Goal: Check status: Check status

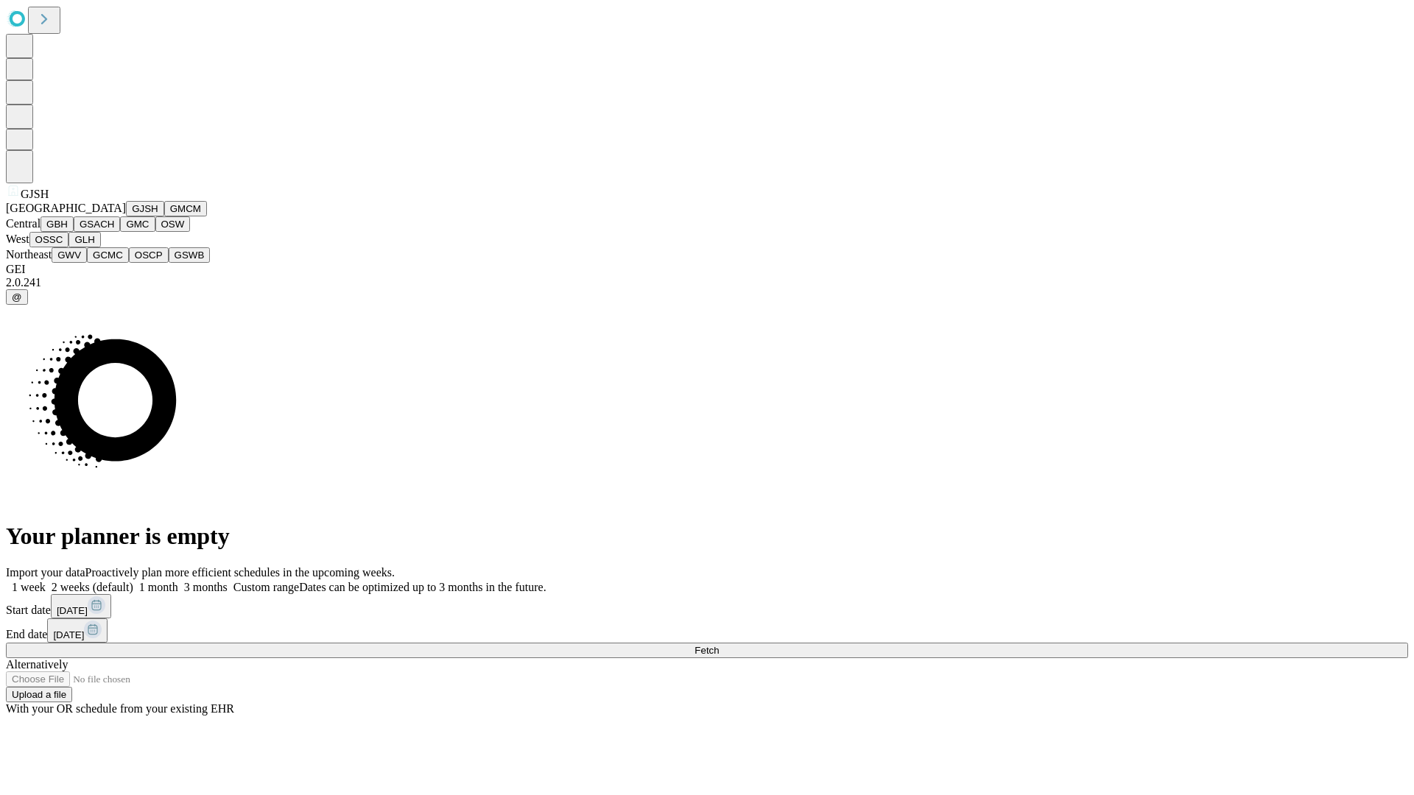
click at [126, 217] on button "GJSH" at bounding box center [145, 208] width 38 height 15
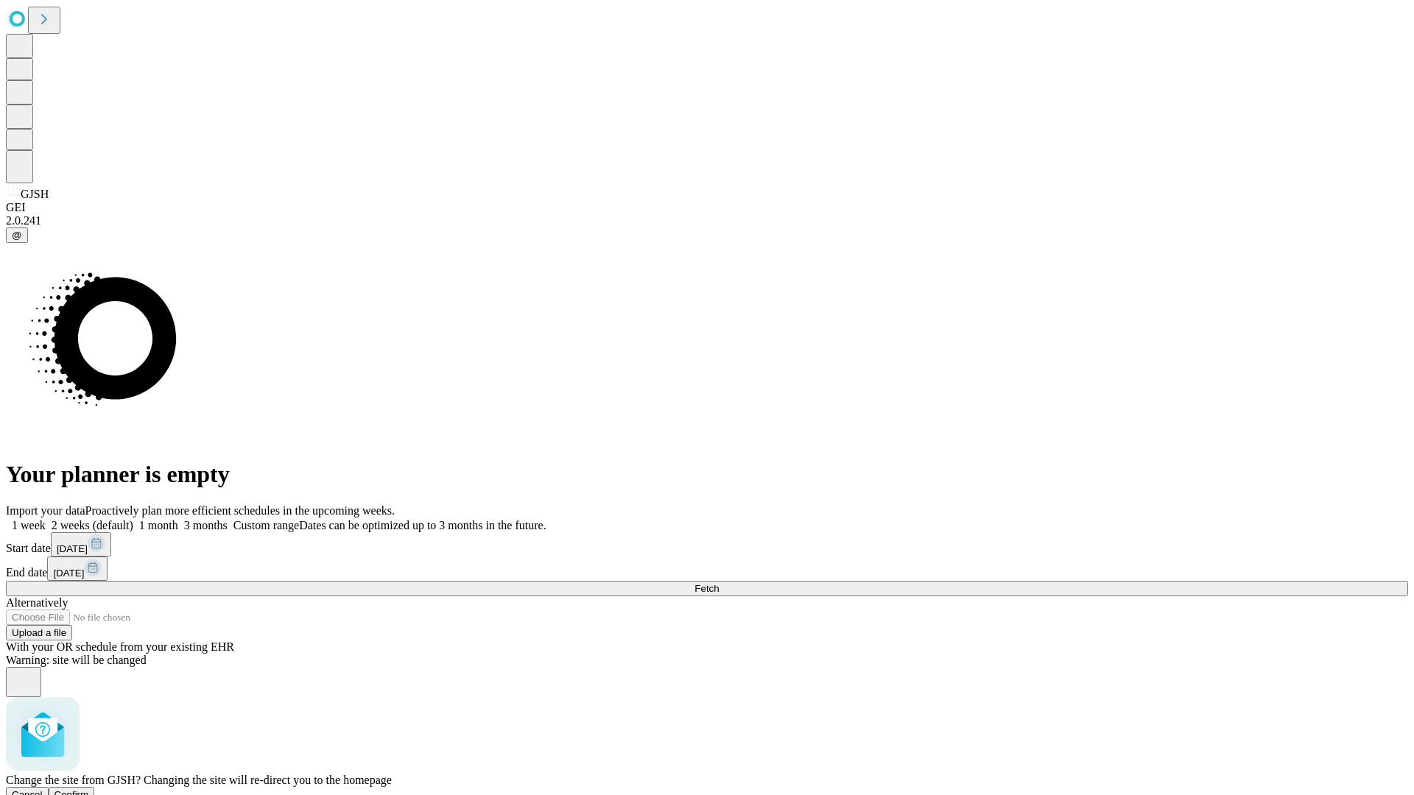
click at [89, 789] on span "Confirm" at bounding box center [71, 794] width 35 height 11
click at [178, 519] on label "1 month" at bounding box center [155, 525] width 45 height 13
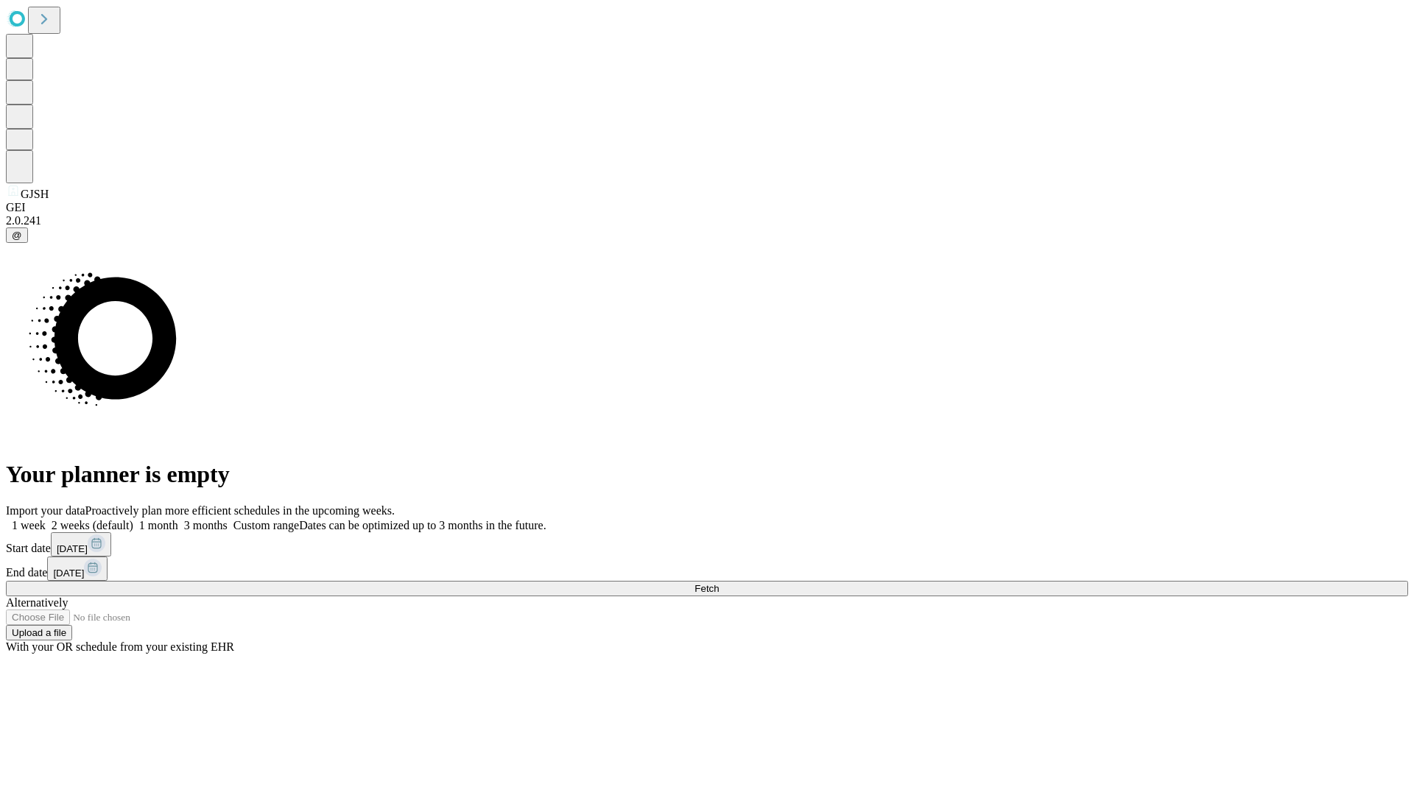
click at [719, 583] on span "Fetch" at bounding box center [706, 588] width 24 height 11
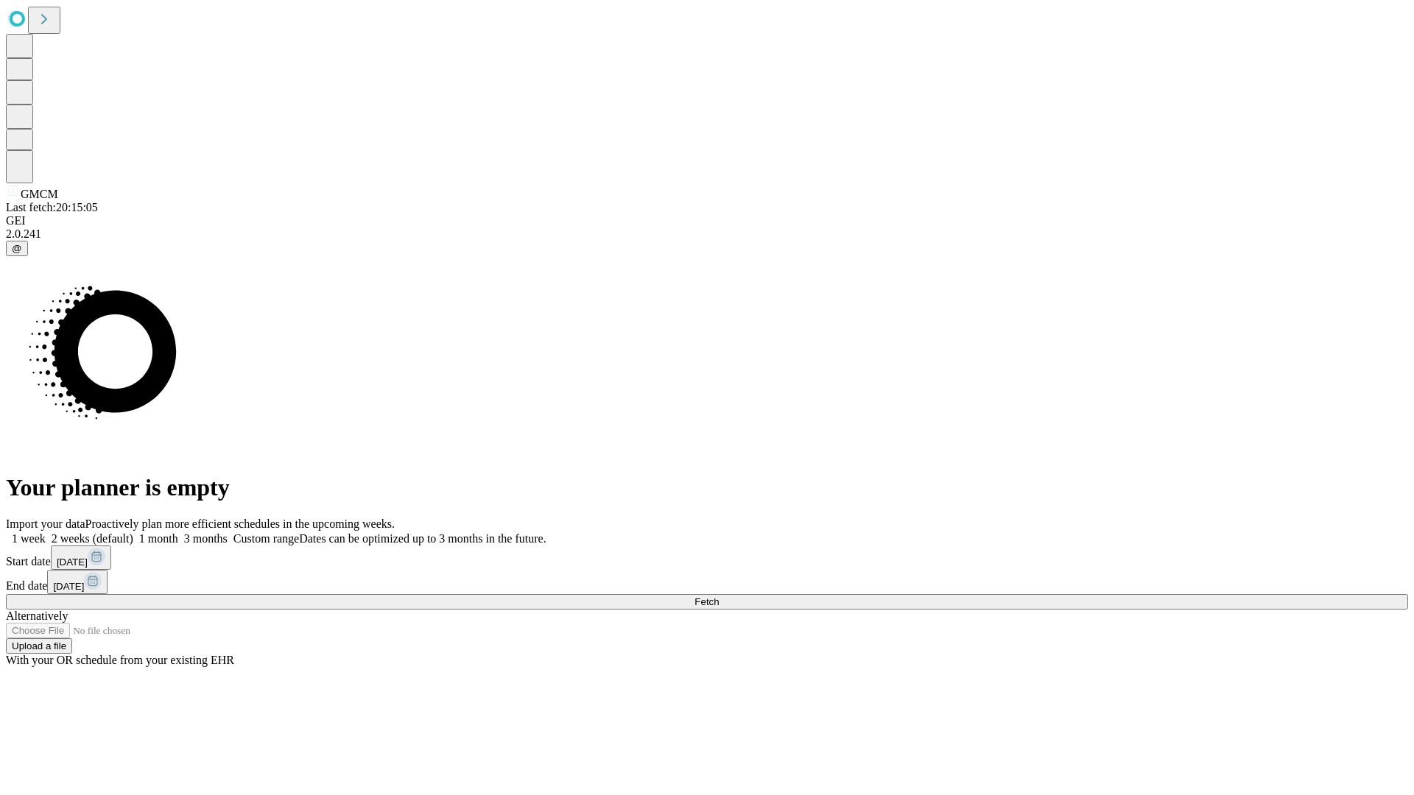
click at [178, 532] on label "1 month" at bounding box center [155, 538] width 45 height 13
click at [719, 597] on span "Fetch" at bounding box center [706, 602] width 24 height 11
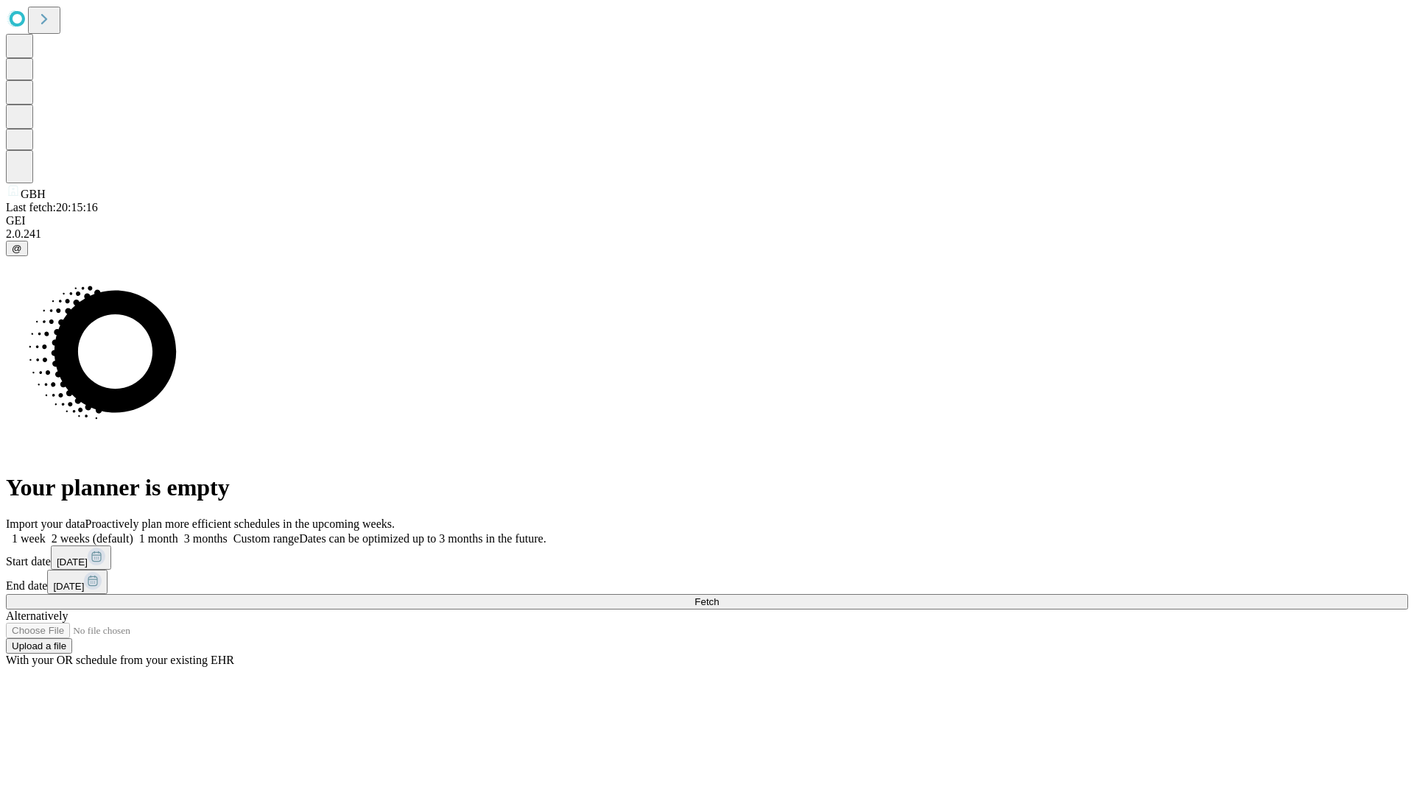
click at [719, 597] on span "Fetch" at bounding box center [706, 602] width 24 height 11
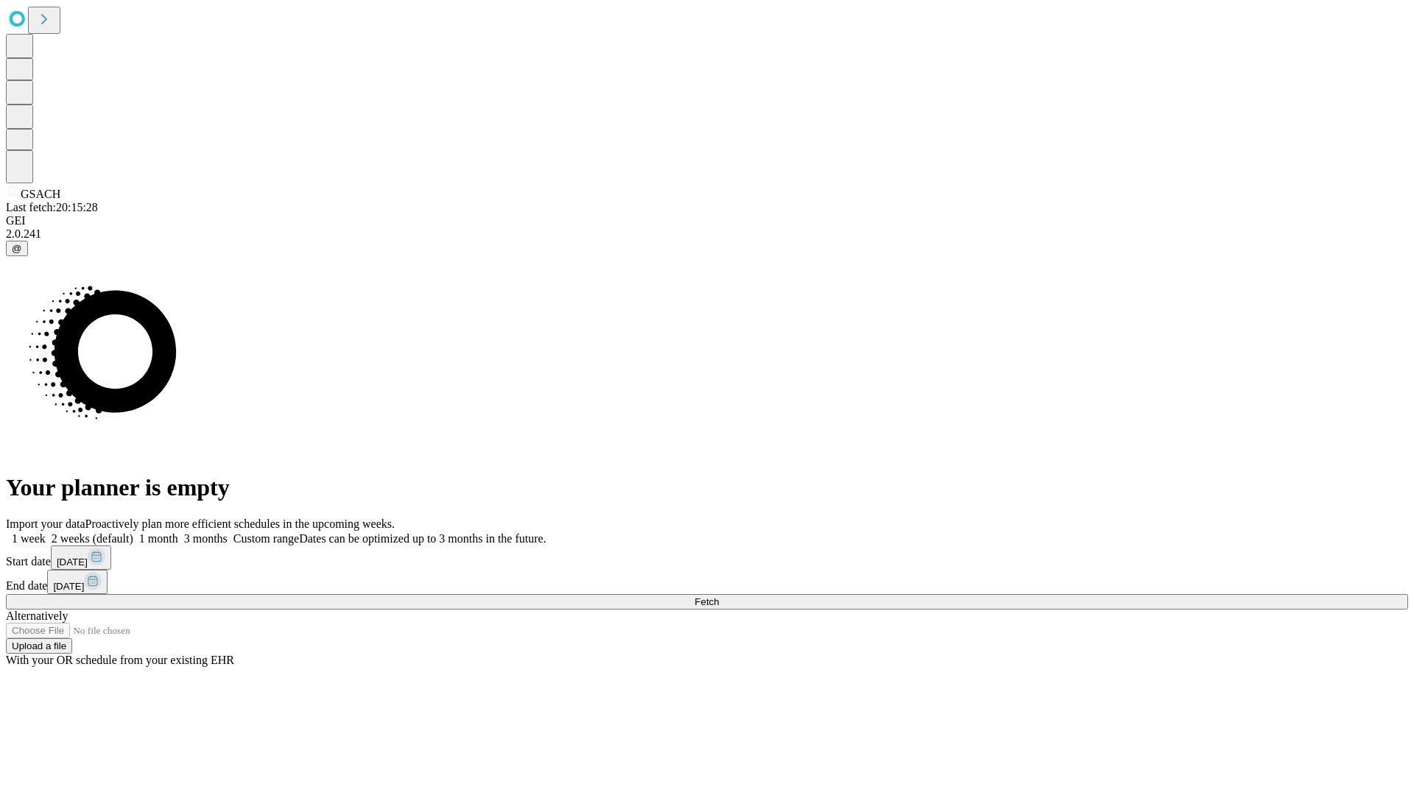
click at [178, 532] on label "1 month" at bounding box center [155, 538] width 45 height 13
click at [719, 597] on span "Fetch" at bounding box center [706, 602] width 24 height 11
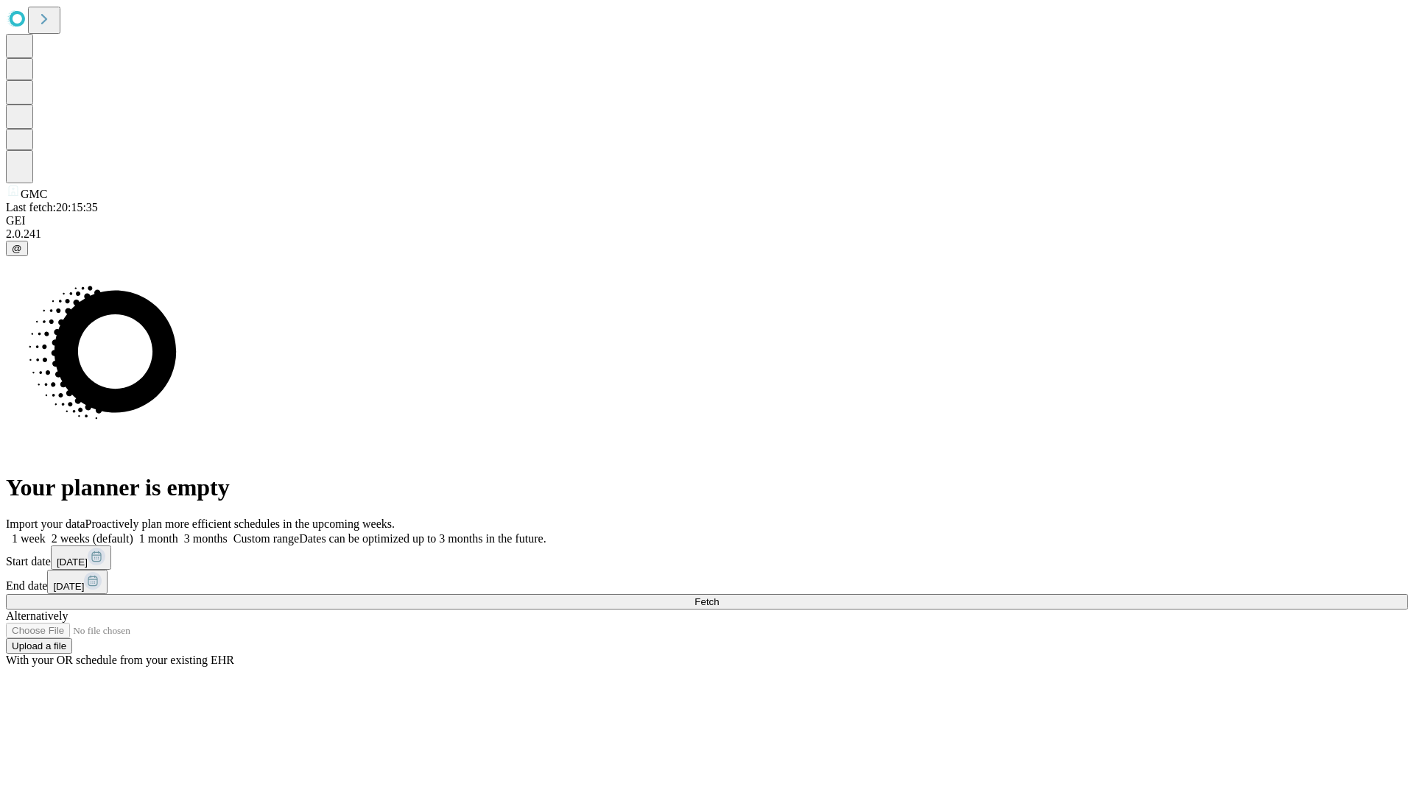
click at [178, 532] on label "1 month" at bounding box center [155, 538] width 45 height 13
click at [719, 597] on span "Fetch" at bounding box center [706, 602] width 24 height 11
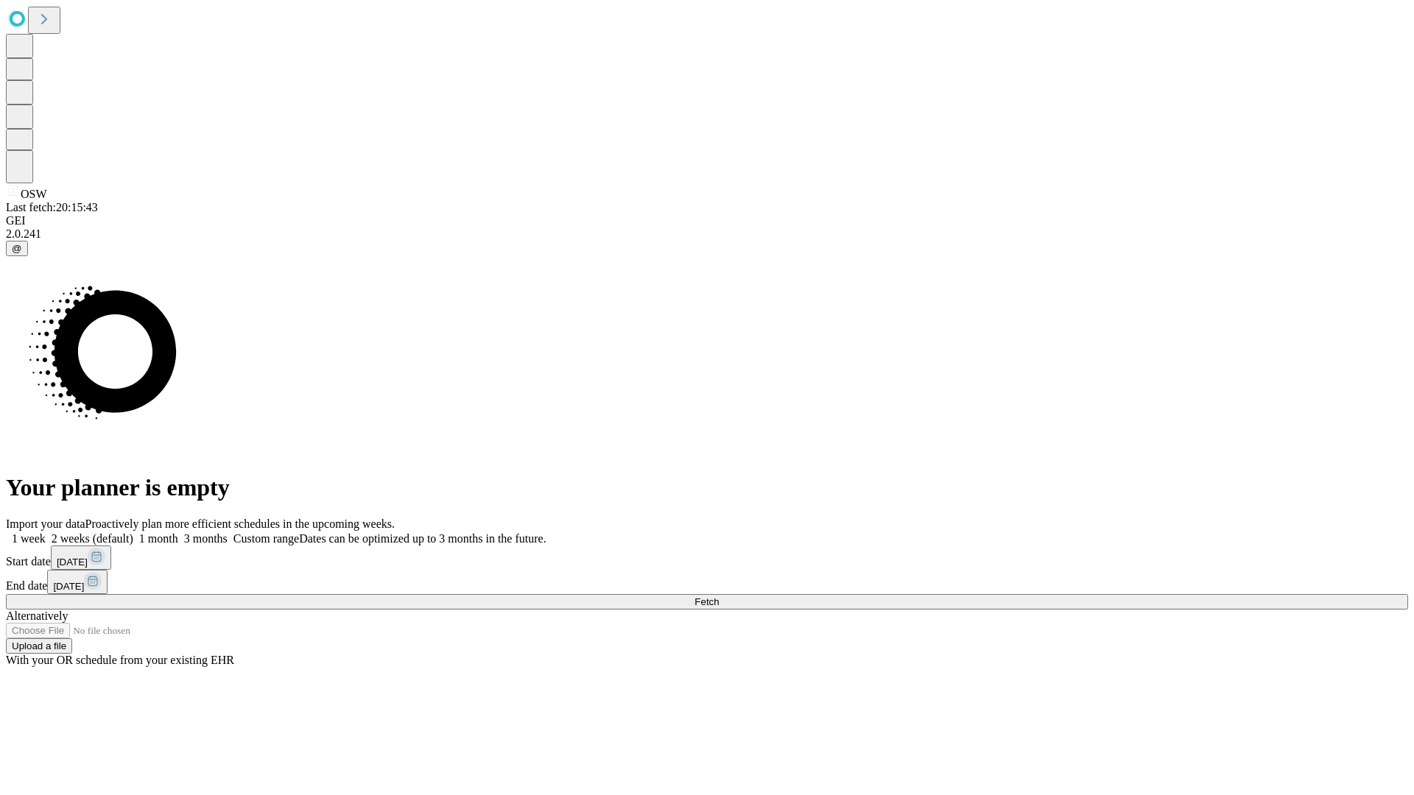
click at [178, 532] on label "1 month" at bounding box center [155, 538] width 45 height 13
click at [719, 597] on span "Fetch" at bounding box center [706, 602] width 24 height 11
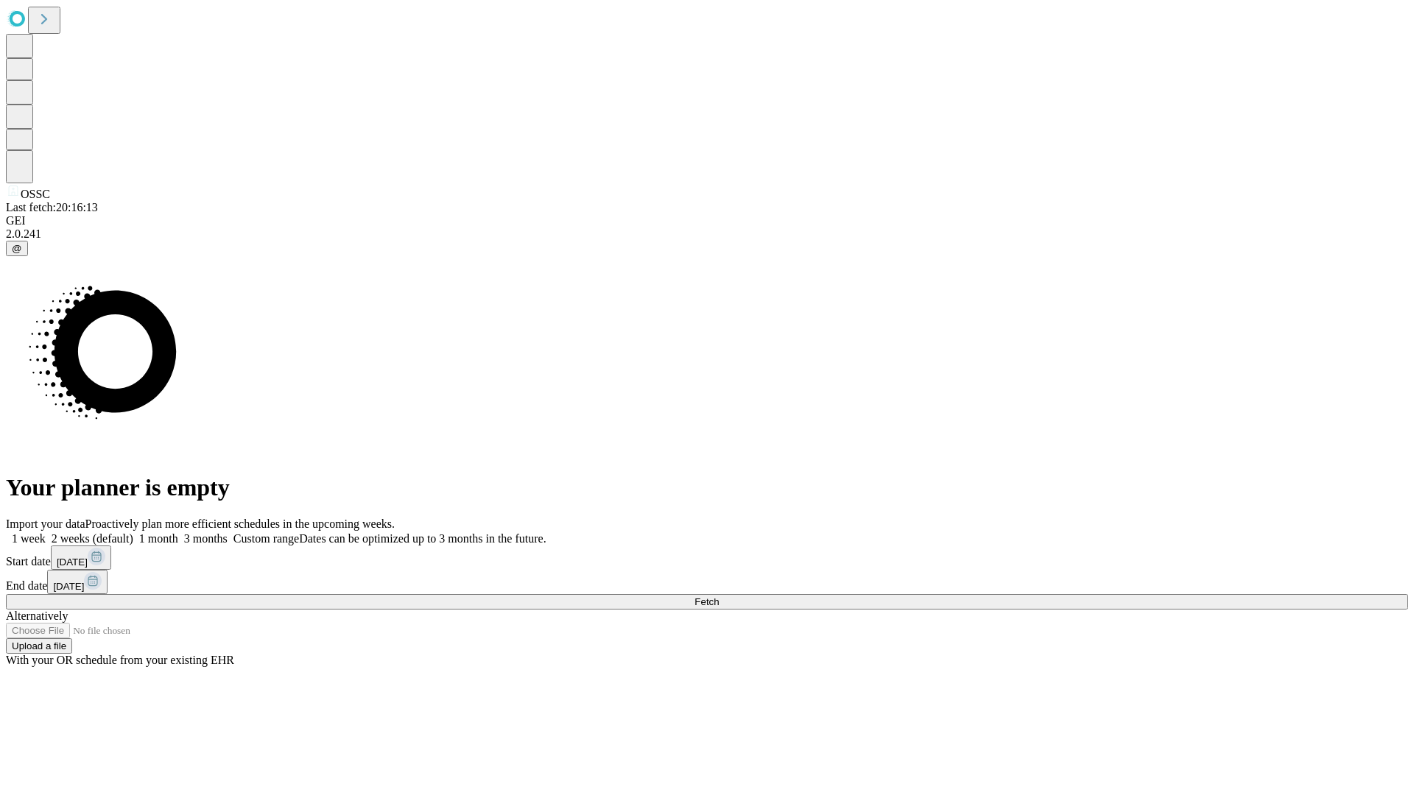
click at [178, 532] on label "1 month" at bounding box center [155, 538] width 45 height 13
click at [719, 597] on span "Fetch" at bounding box center [706, 602] width 24 height 11
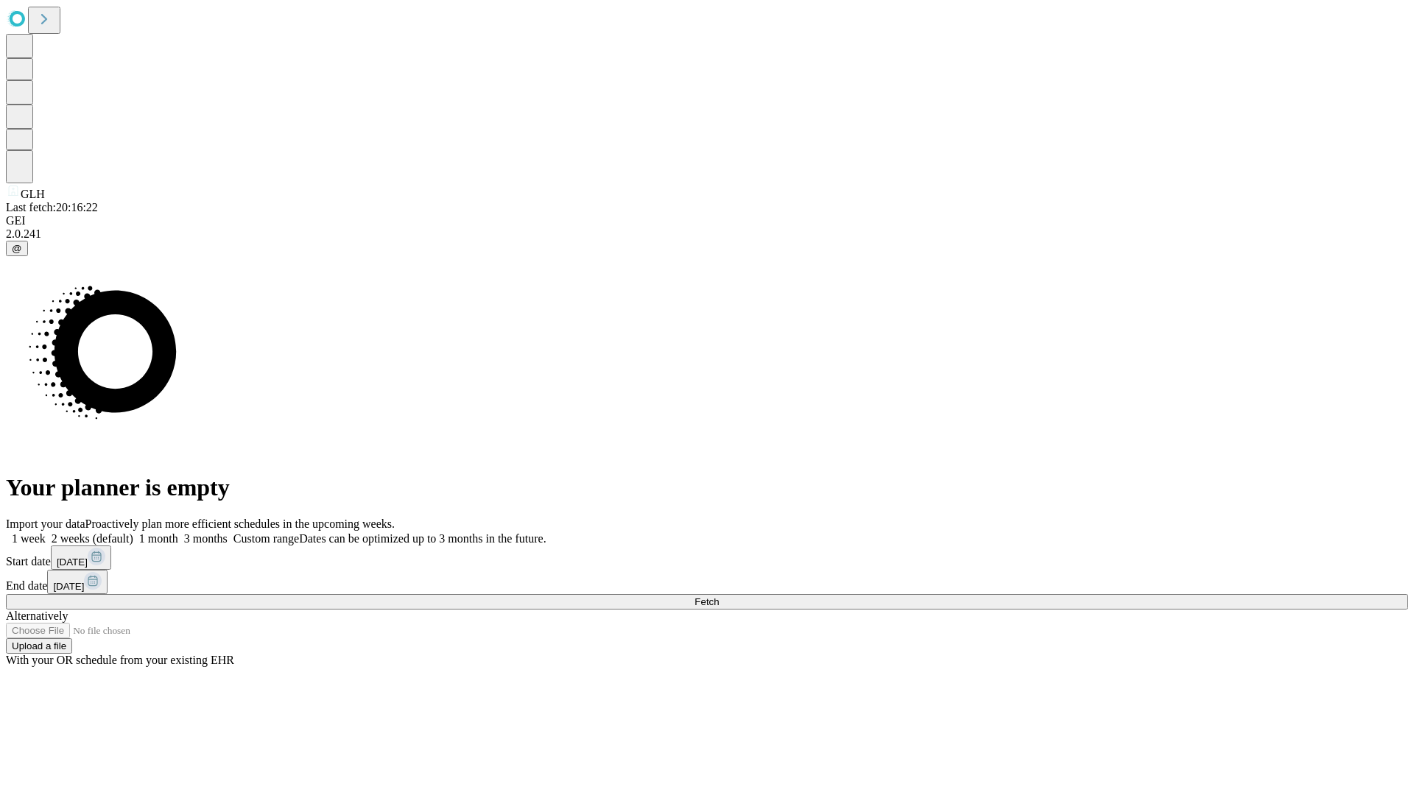
click at [178, 532] on label "1 month" at bounding box center [155, 538] width 45 height 13
click at [719, 597] on span "Fetch" at bounding box center [706, 602] width 24 height 11
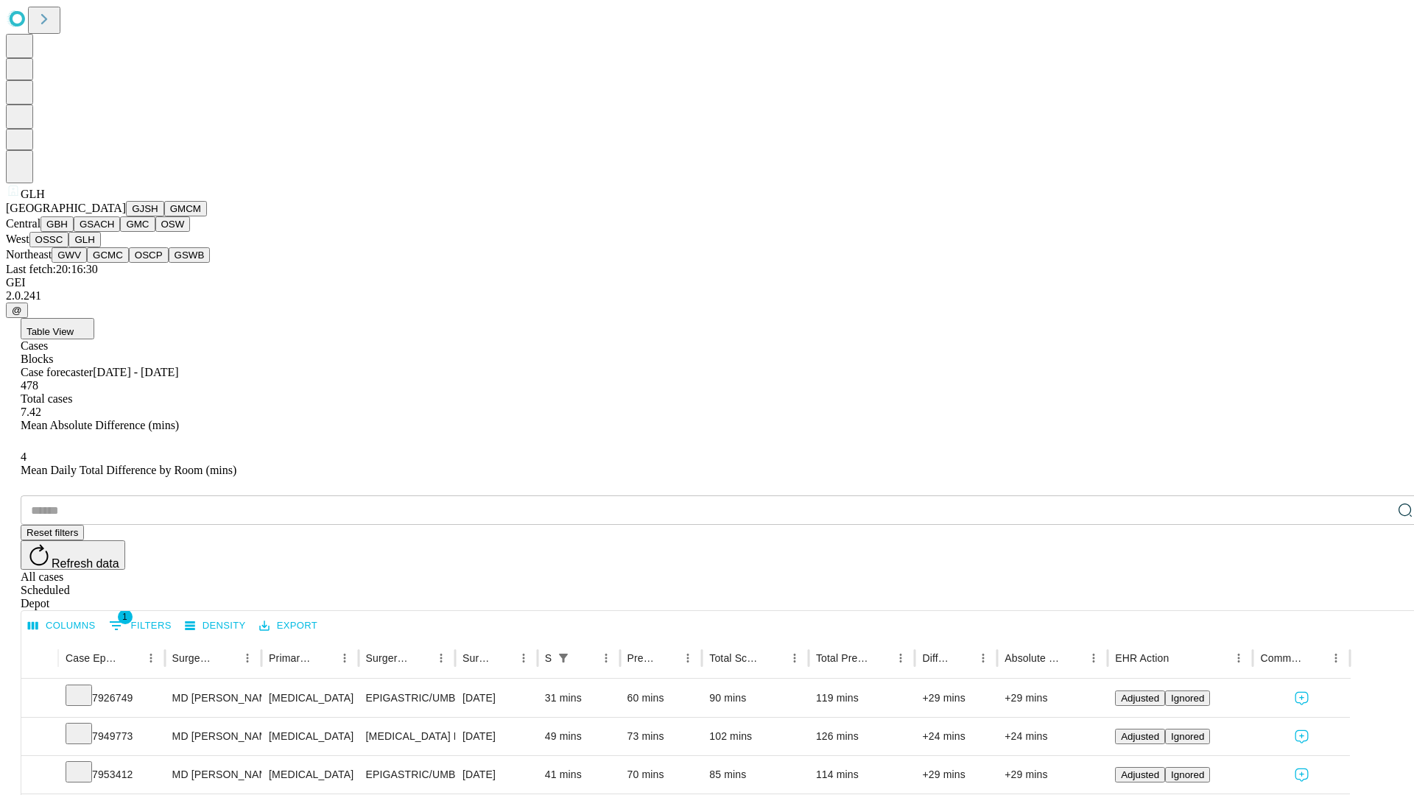
click at [87, 263] on button "GWV" at bounding box center [69, 254] width 35 height 15
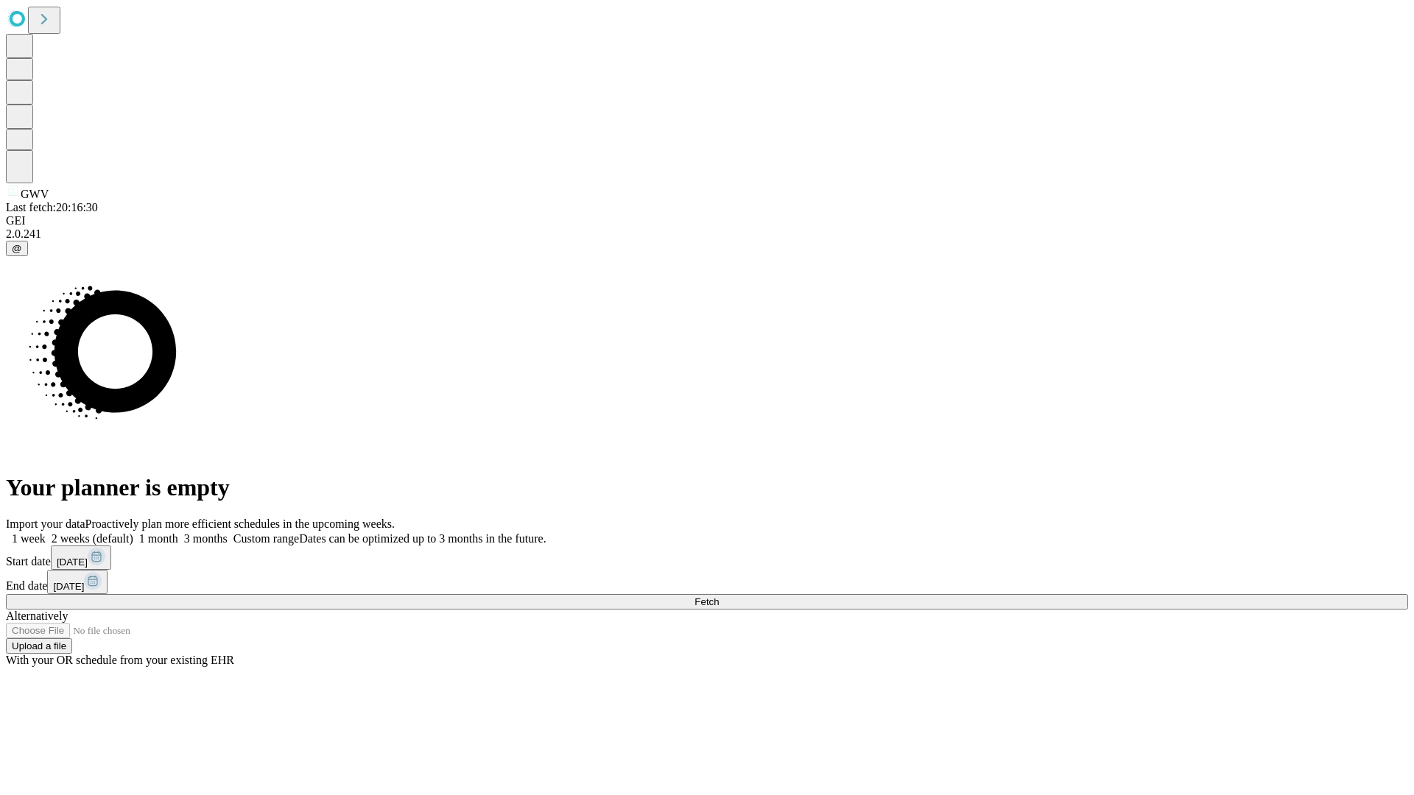
click at [178, 532] on label "1 month" at bounding box center [155, 538] width 45 height 13
click at [719, 597] on span "Fetch" at bounding box center [706, 602] width 24 height 11
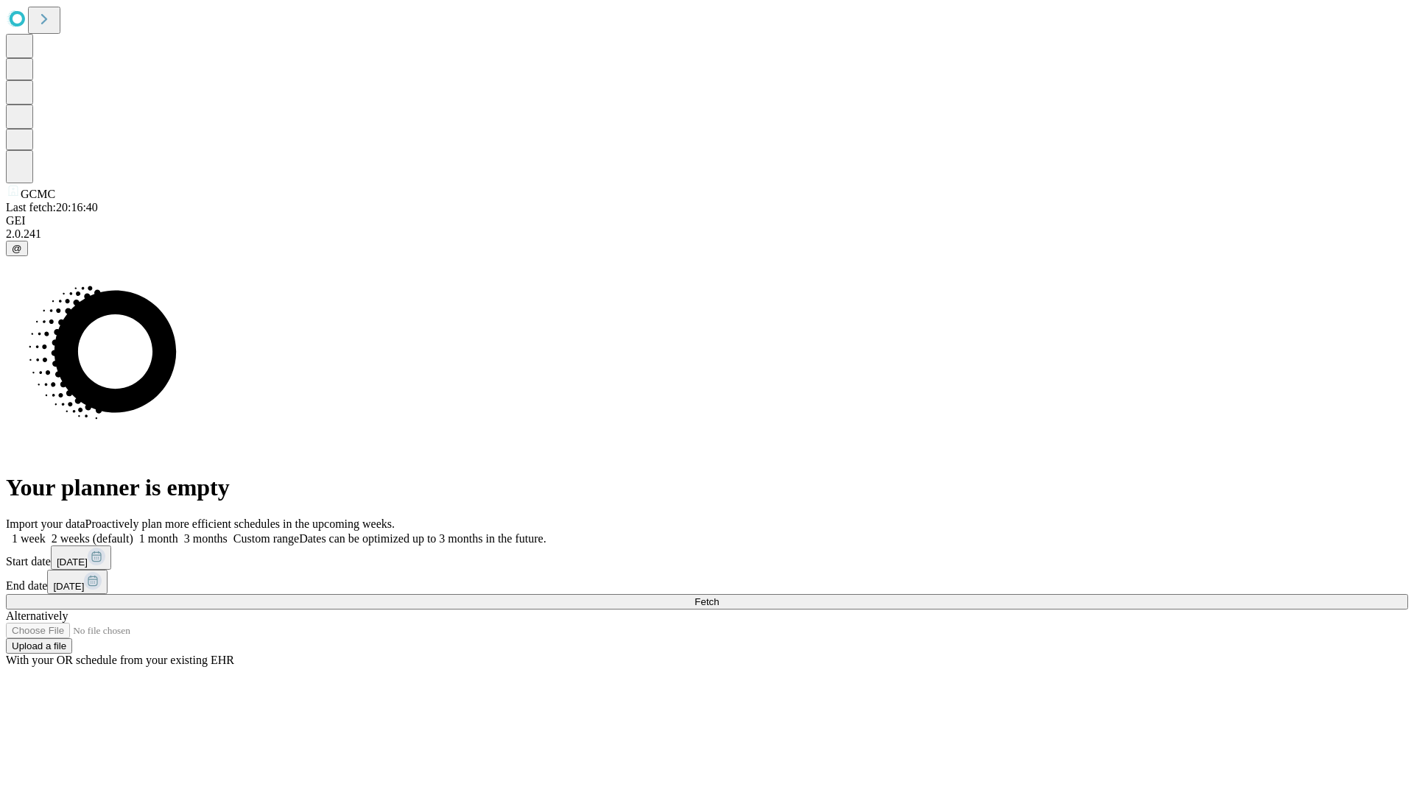
click at [178, 532] on label "1 month" at bounding box center [155, 538] width 45 height 13
click at [719, 597] on span "Fetch" at bounding box center [706, 602] width 24 height 11
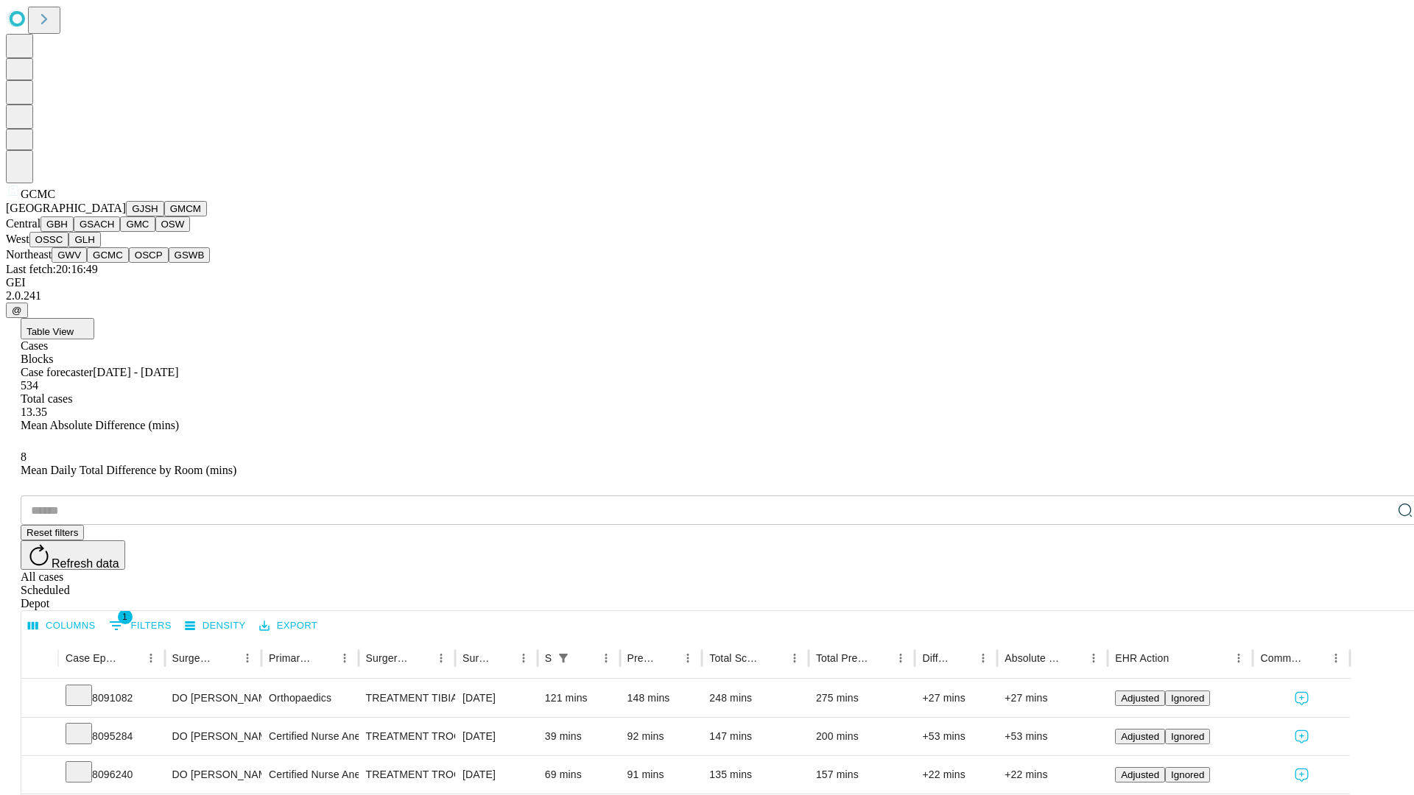
click at [129, 263] on button "OSCP" at bounding box center [149, 254] width 40 height 15
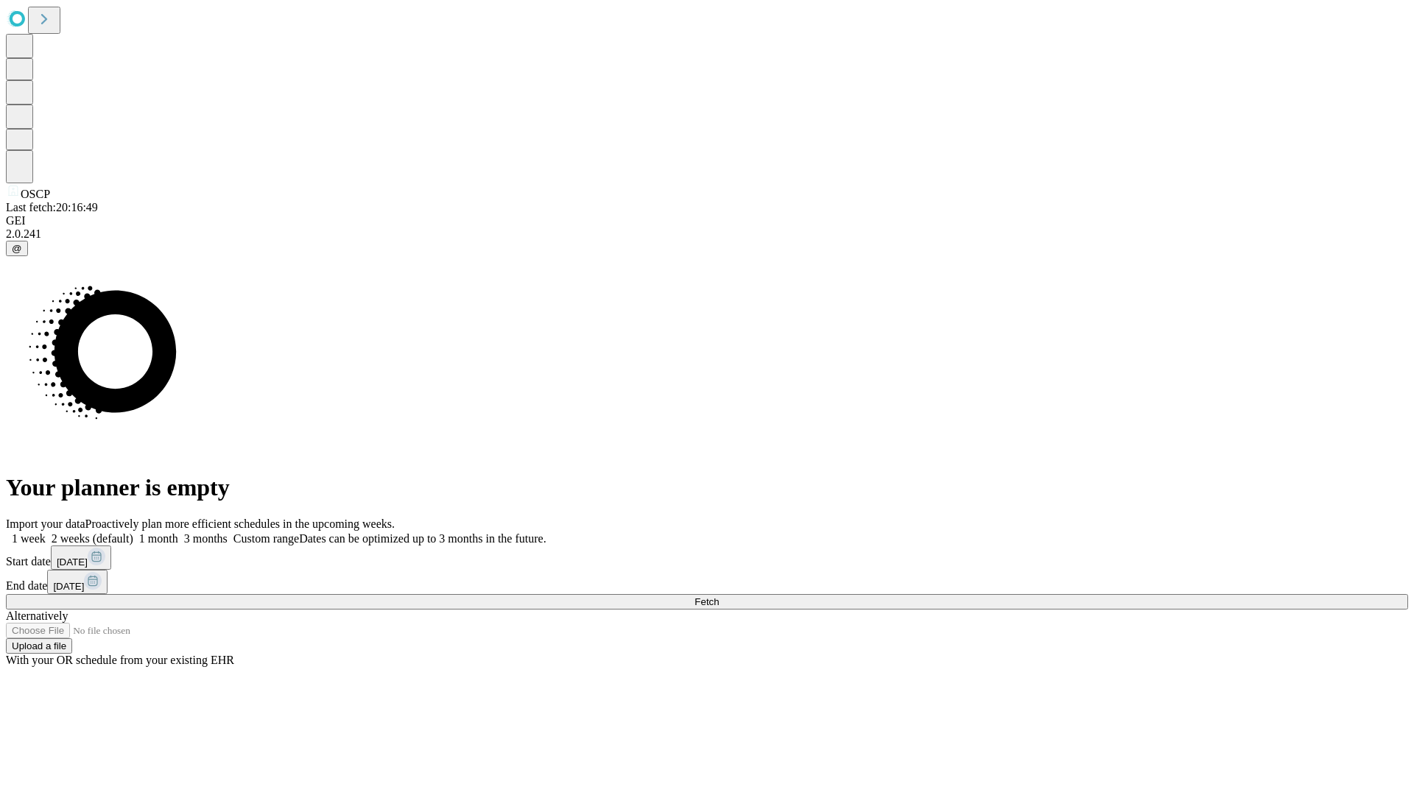
click at [178, 532] on label "1 month" at bounding box center [155, 538] width 45 height 13
click at [719, 597] on span "Fetch" at bounding box center [706, 602] width 24 height 11
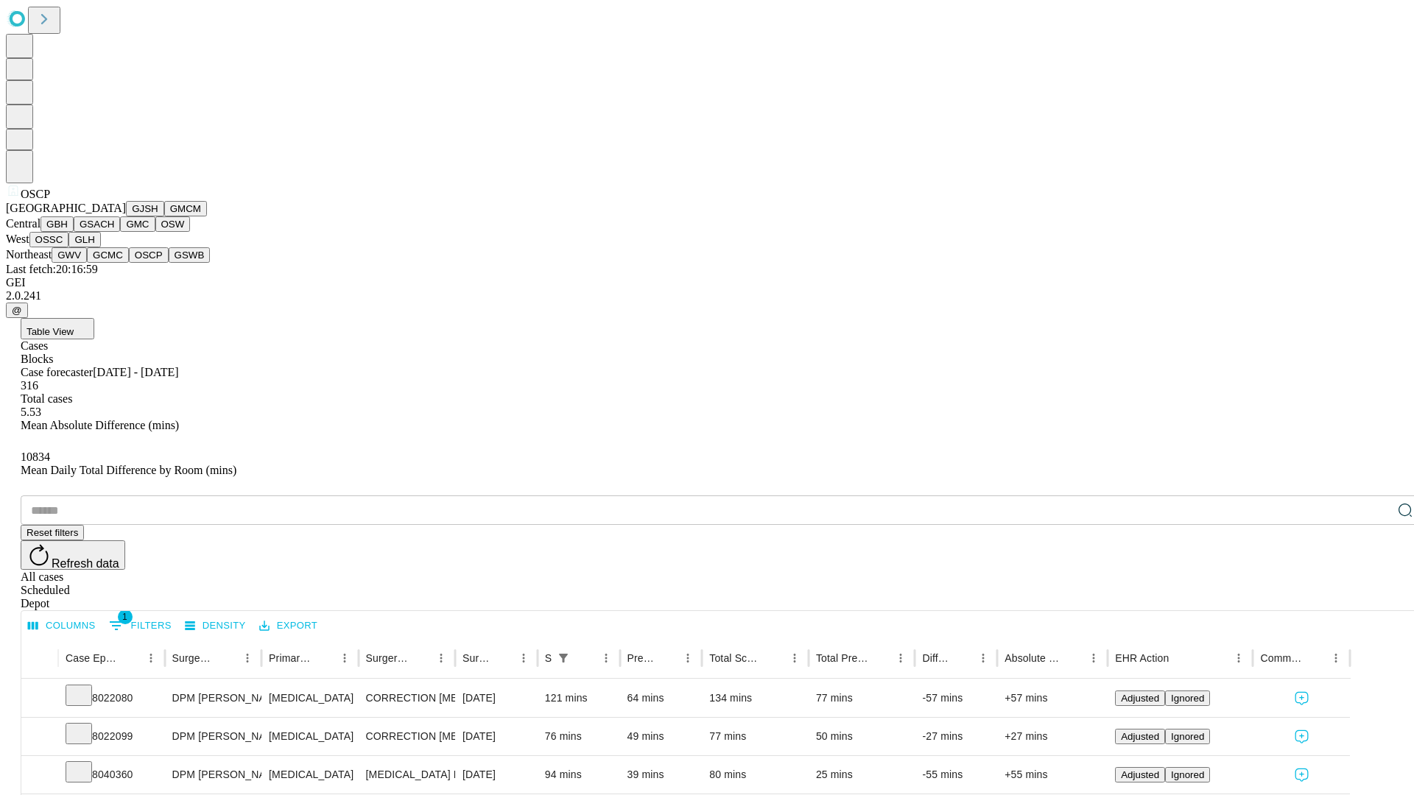
click at [169, 263] on button "GSWB" at bounding box center [190, 254] width 42 height 15
